Goal: Transaction & Acquisition: Download file/media

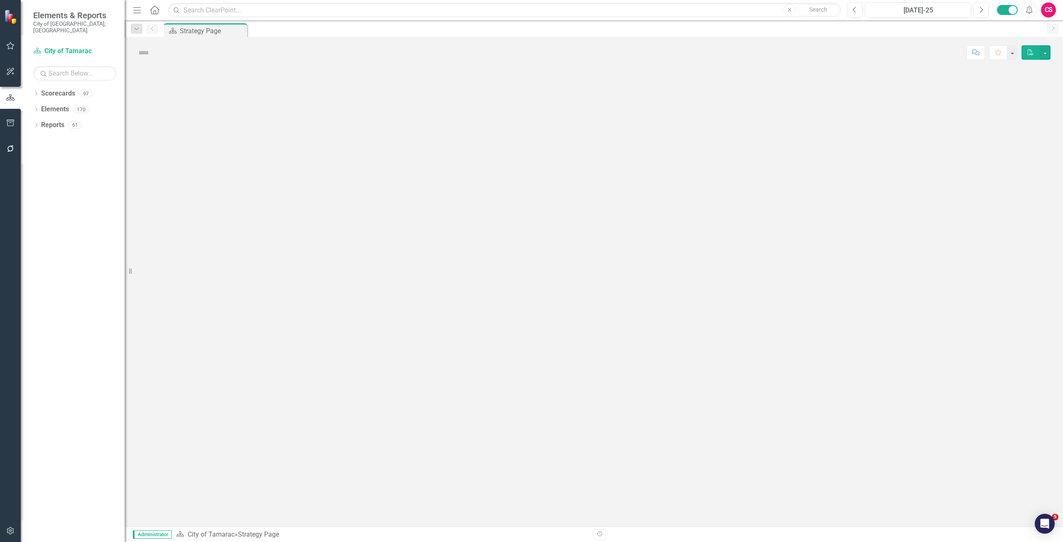
click at [17, 123] on button "button" at bounding box center [10, 123] width 19 height 17
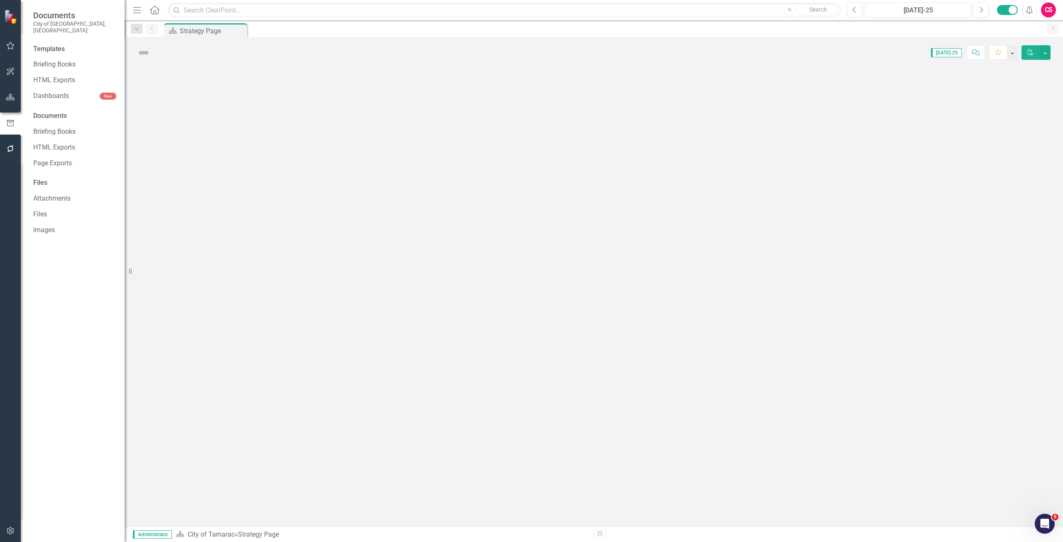
click at [10, 118] on button "button" at bounding box center [10, 124] width 21 height 14
drag, startPoint x: 60, startPoint y: 129, endPoint x: 56, endPoint y: 126, distance: 4.7
click at [60, 129] on link "Briefing Books" at bounding box center [74, 132] width 83 height 10
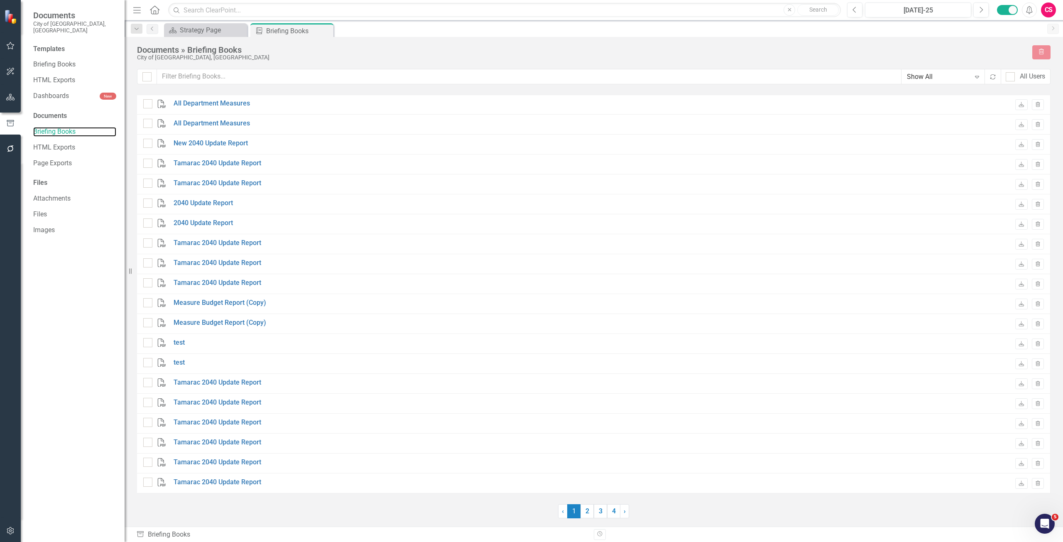
checkbox input "false"
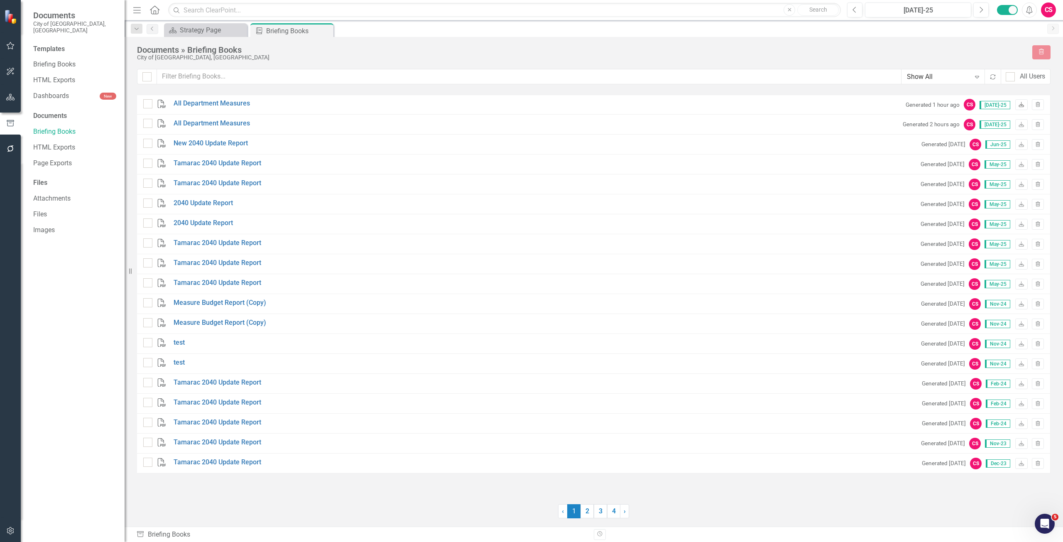
click at [1024, 104] on icon "Download" at bounding box center [1022, 105] width 6 height 5
